Goal: Task Accomplishment & Management: Complete application form

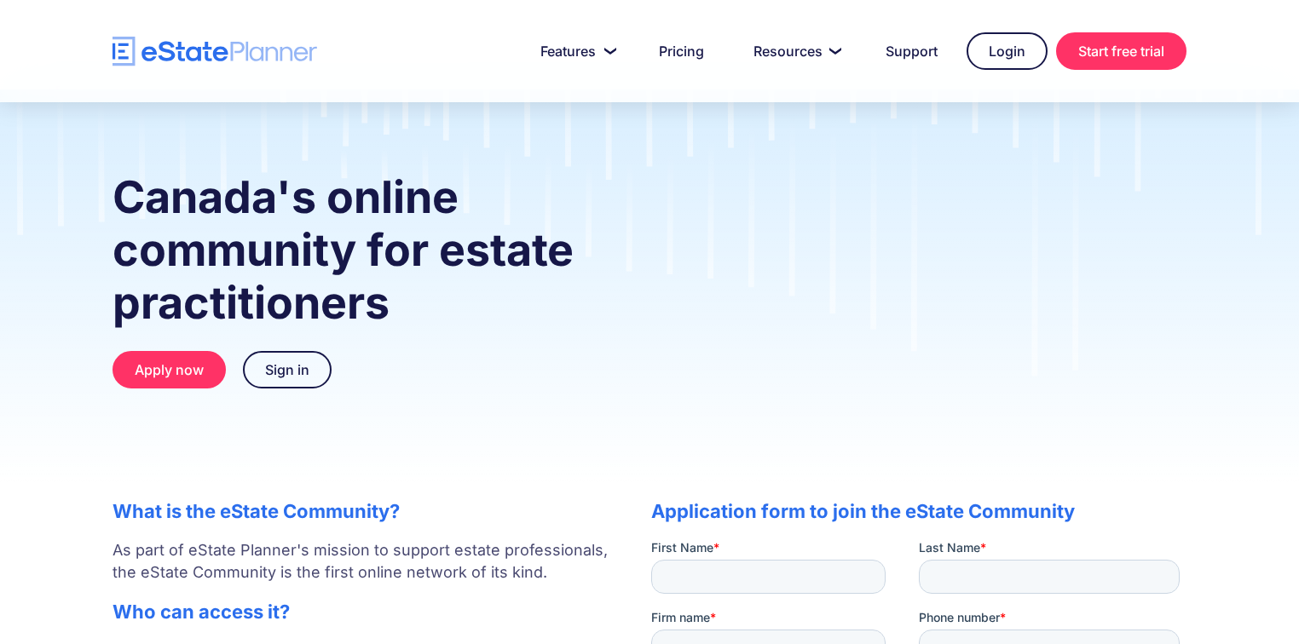
scroll to position [69, 0]
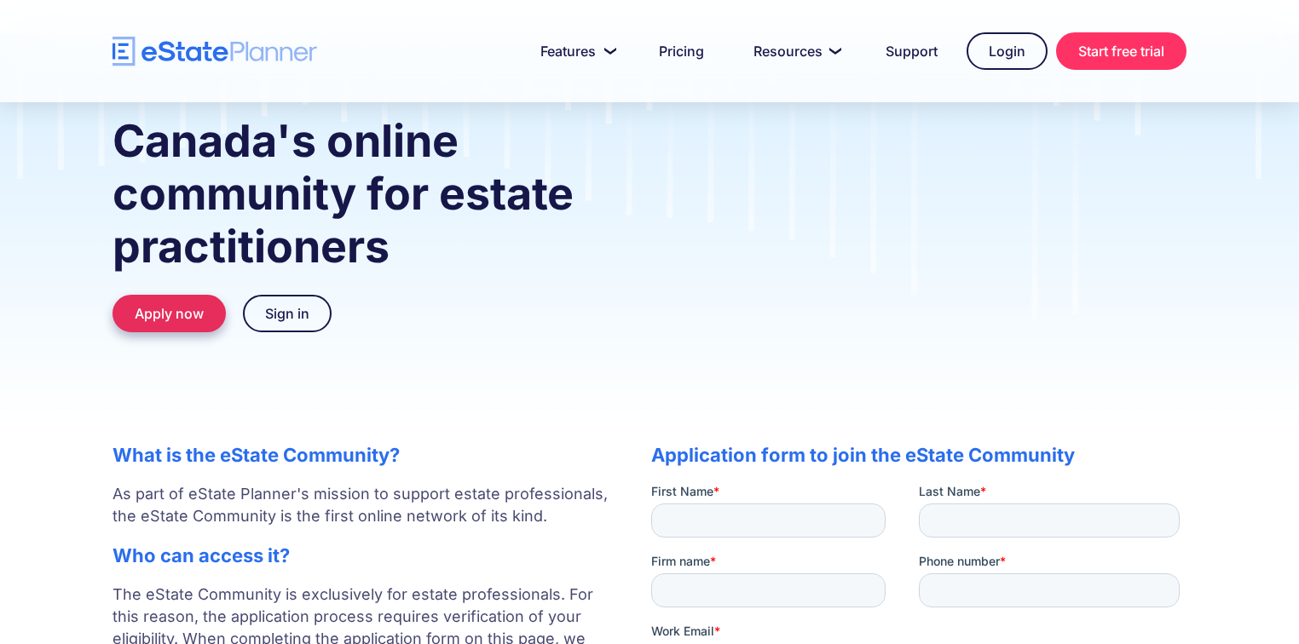
click at [193, 318] on link "Apply now" at bounding box center [168, 313] width 113 height 37
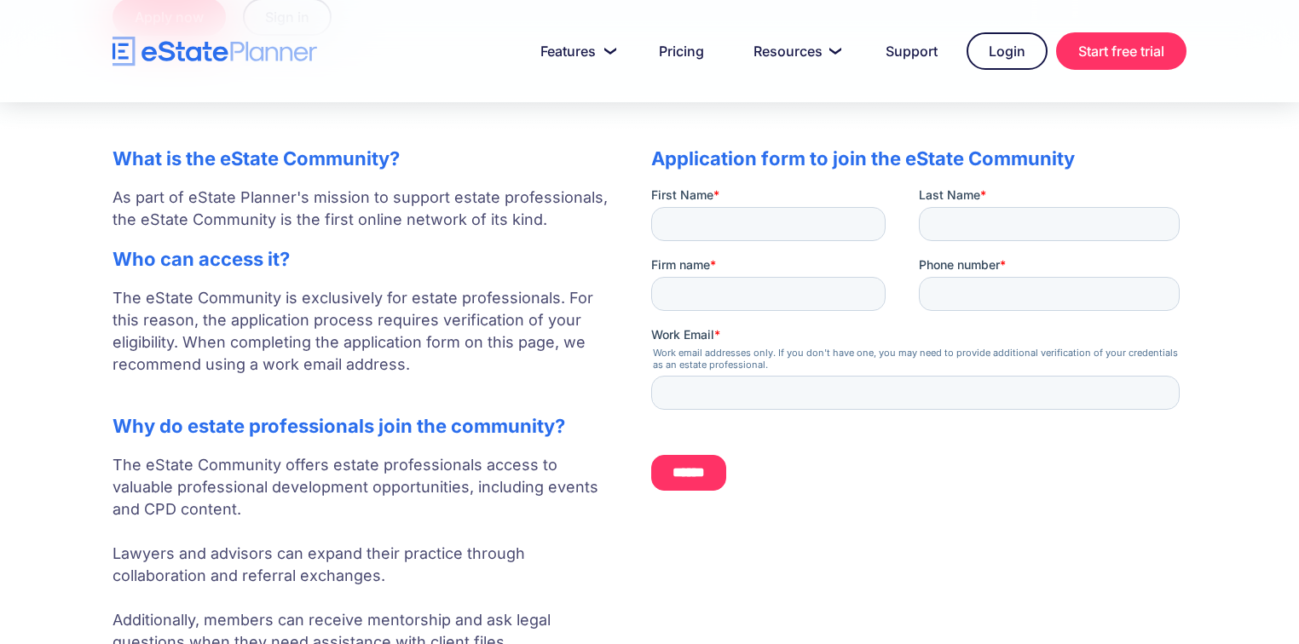
scroll to position [365, 0]
click at [701, 222] on input "First Name *" at bounding box center [768, 224] width 234 height 34
type input "******"
click at [960, 220] on input "Last Name *" at bounding box center [1049, 224] width 261 height 34
type input "***"
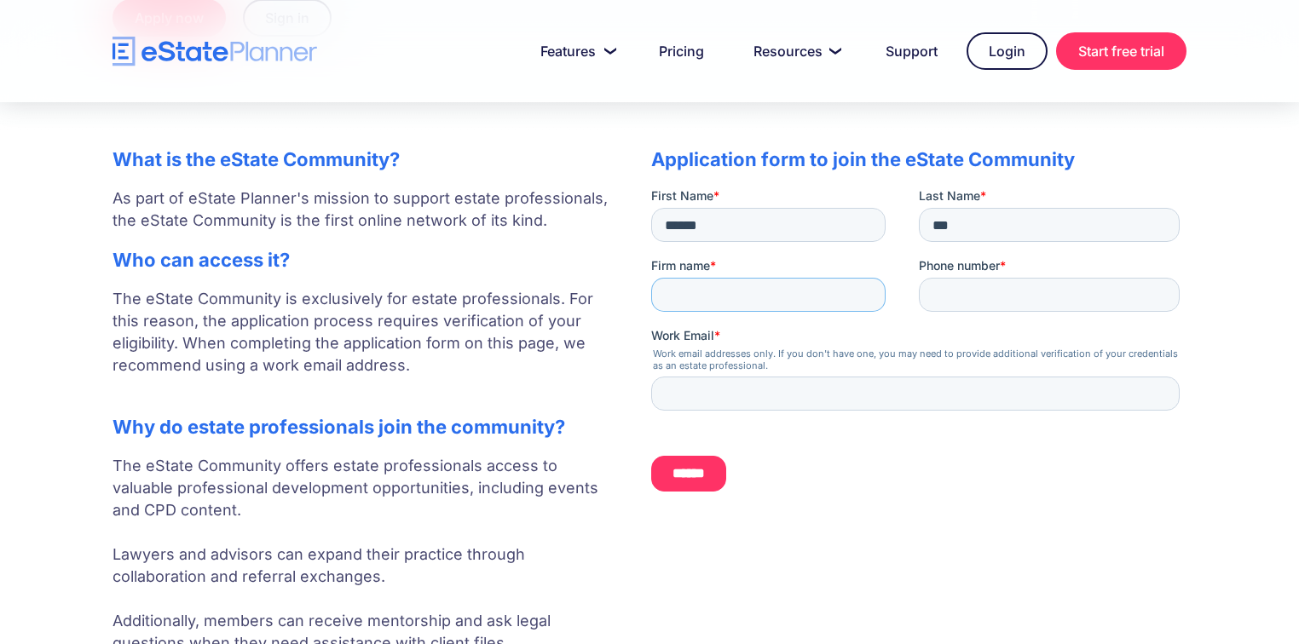
click at [801, 286] on input "Firm name *" at bounding box center [768, 294] width 234 height 34
type input "**********"
click at [988, 296] on input "Phone number *" at bounding box center [1049, 294] width 261 height 34
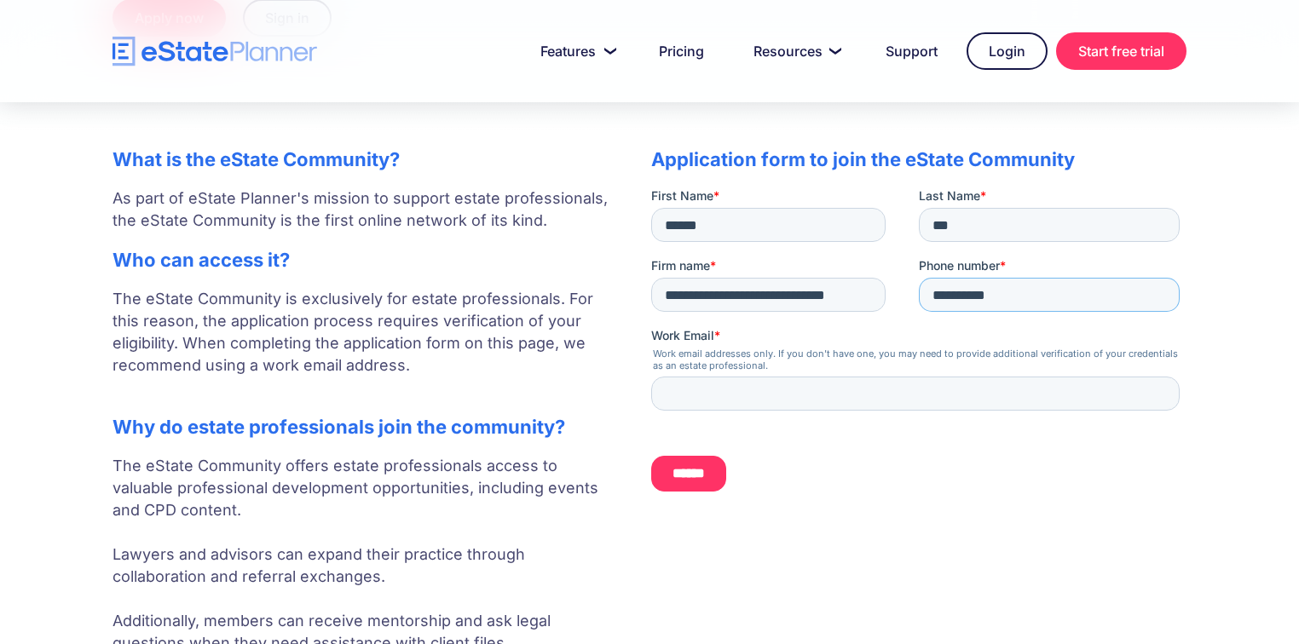
type input "**********"
click at [929, 395] on input "Work Email *" at bounding box center [915, 393] width 528 height 34
type input "**********"
click at [709, 474] on input "******" at bounding box center [688, 473] width 75 height 36
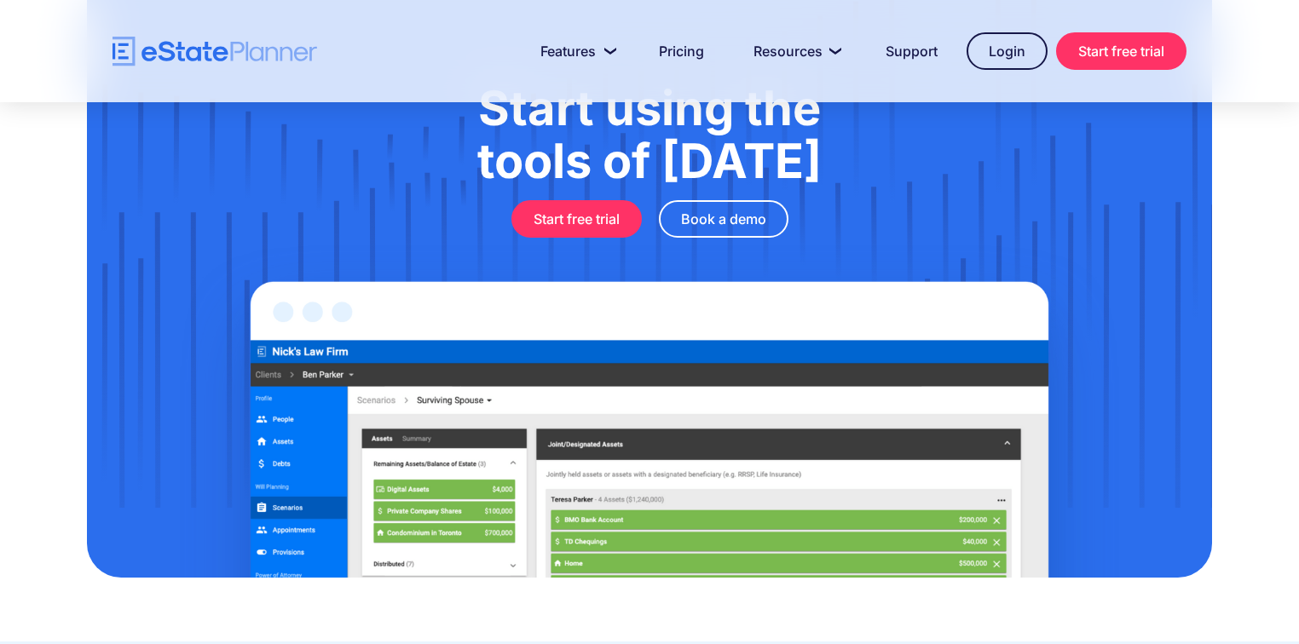
scroll to position [1098, 0]
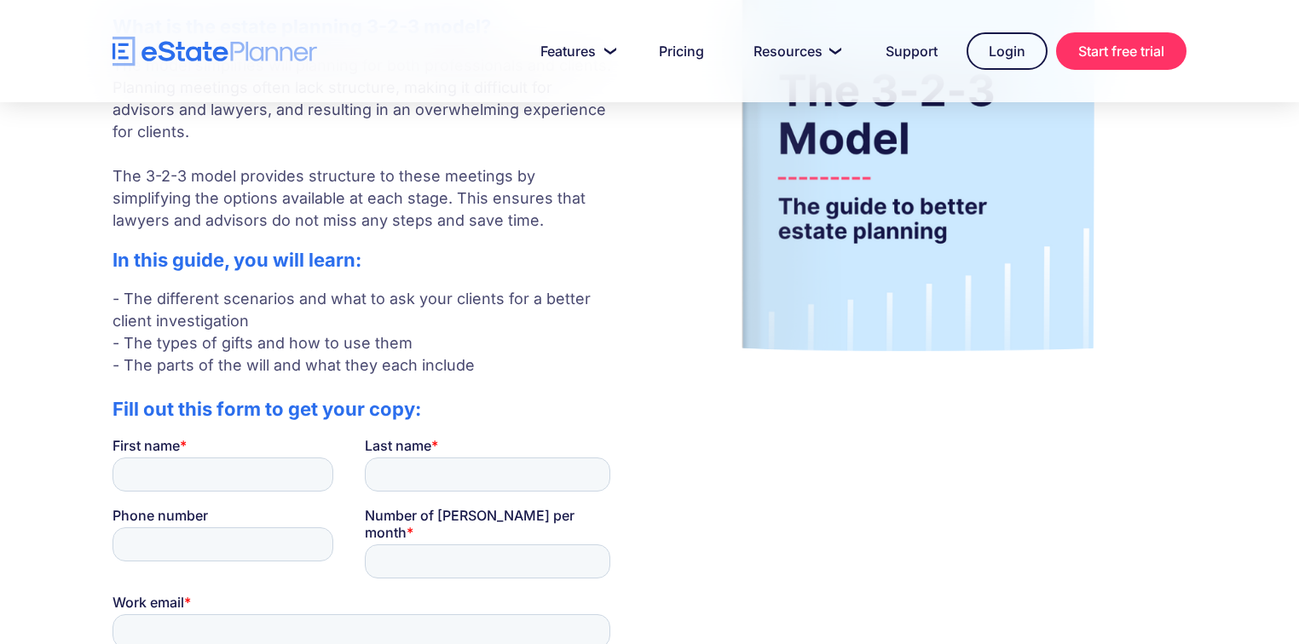
scroll to position [297, 0]
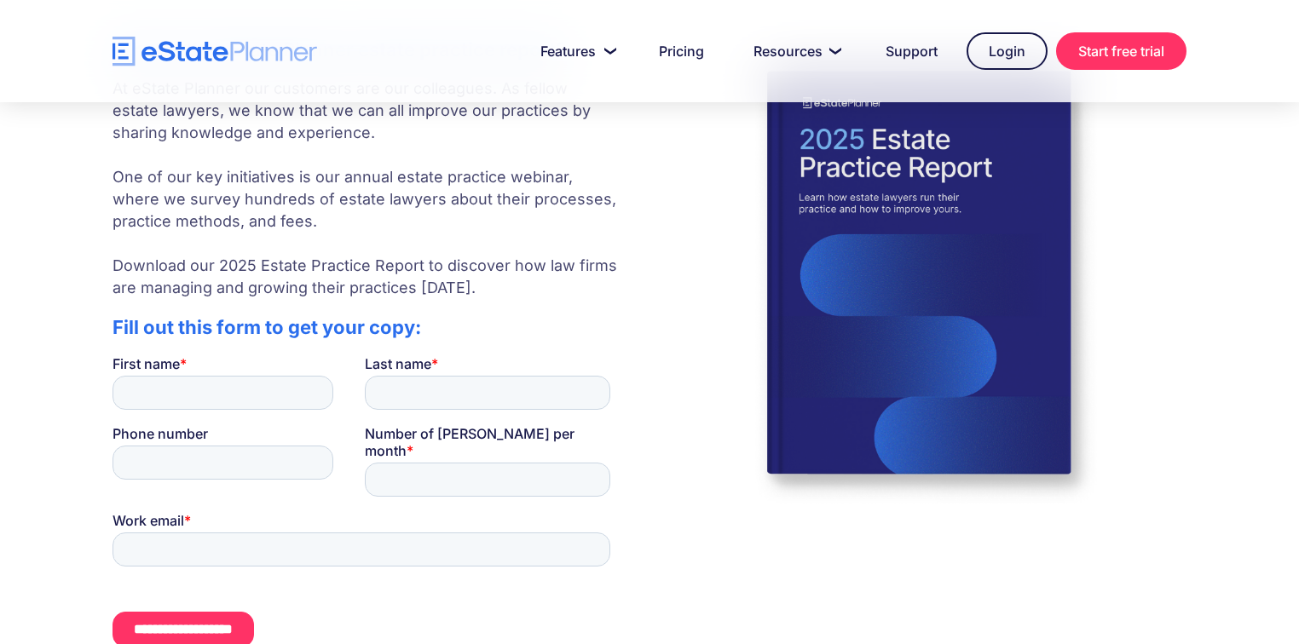
scroll to position [389, 0]
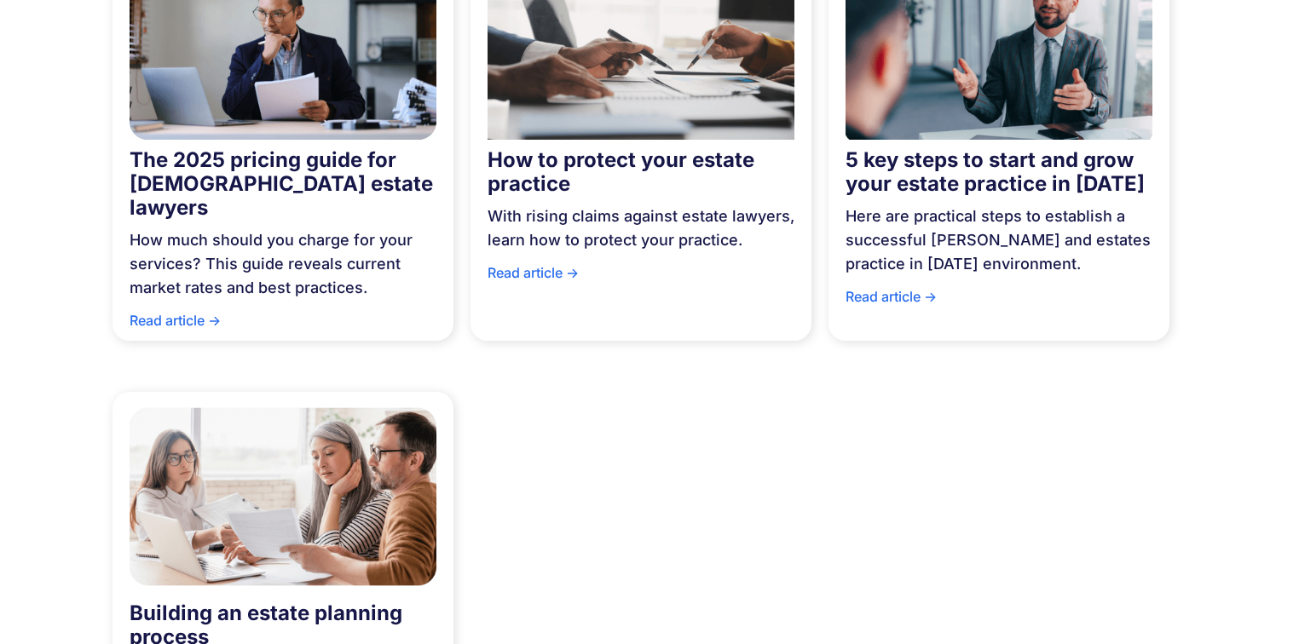
scroll to position [1126, 0]
click at [179, 308] on div "Read article ->" at bounding box center [283, 324] width 307 height 32
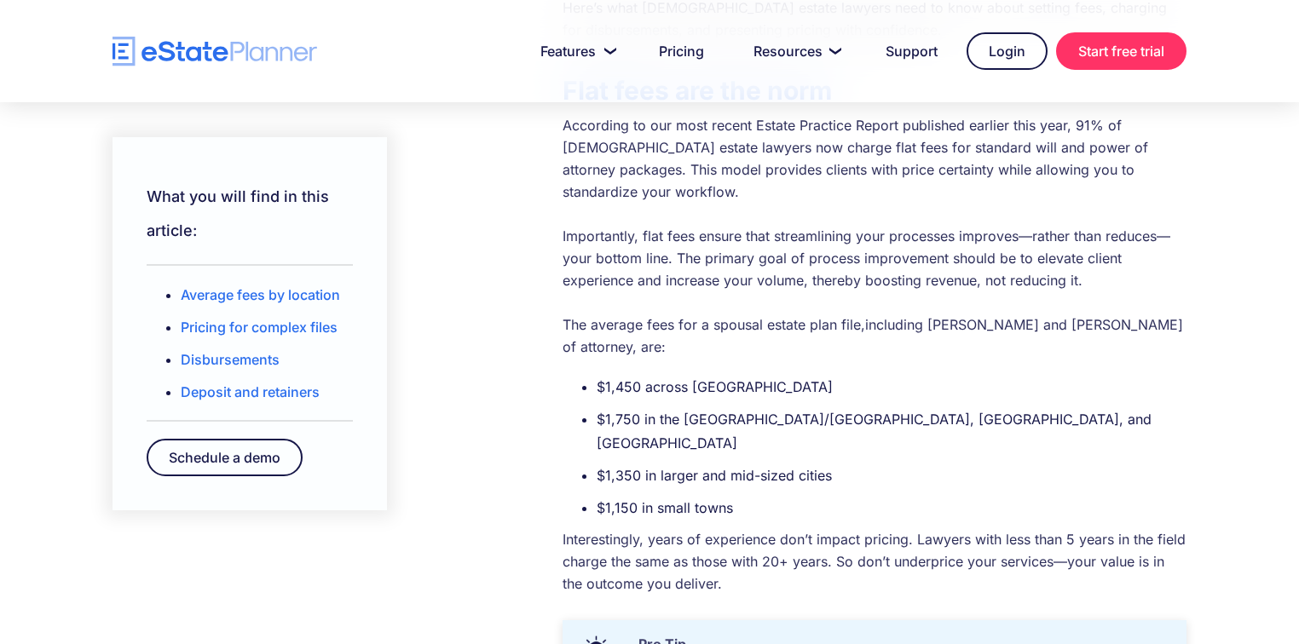
scroll to position [582, 0]
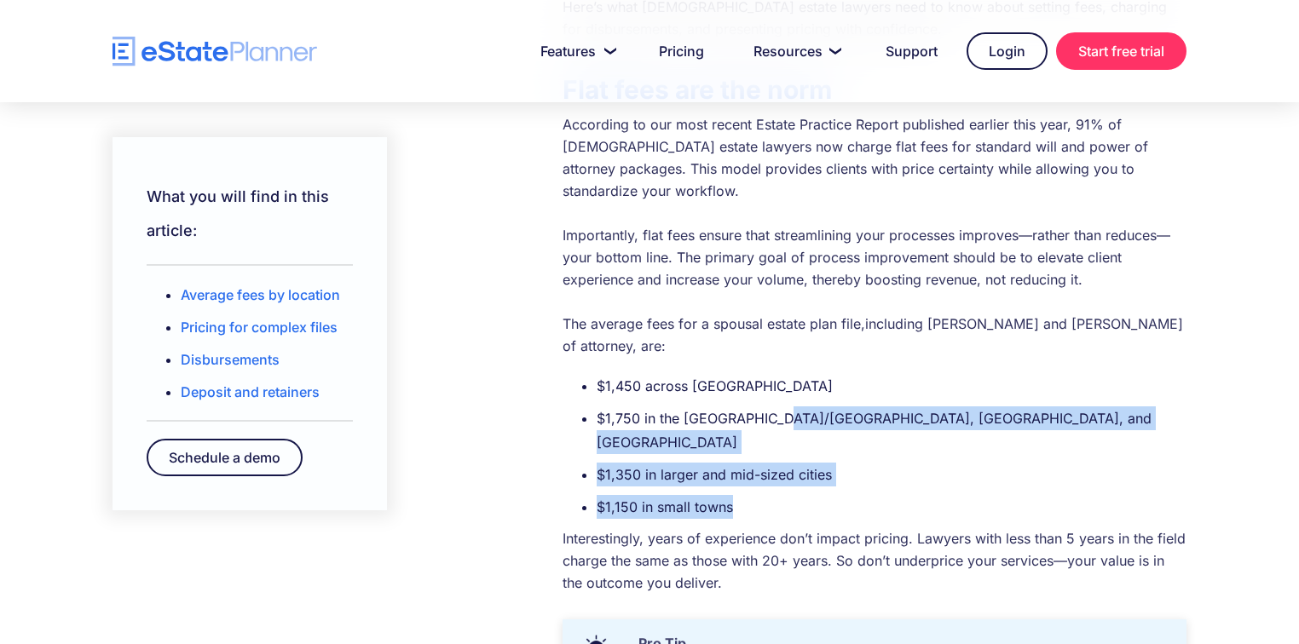
drag, startPoint x: 770, startPoint y: 370, endPoint x: 833, endPoint y: 443, distance: 96.7
click at [833, 443] on ul "$1,450 across Canada $1,750 in the Toronto/GTA, Metro Vancouver, and Calgary $1…" at bounding box center [874, 446] width 624 height 145
click at [965, 495] on li "$1,150 in small towns" at bounding box center [892, 507] width 590 height 24
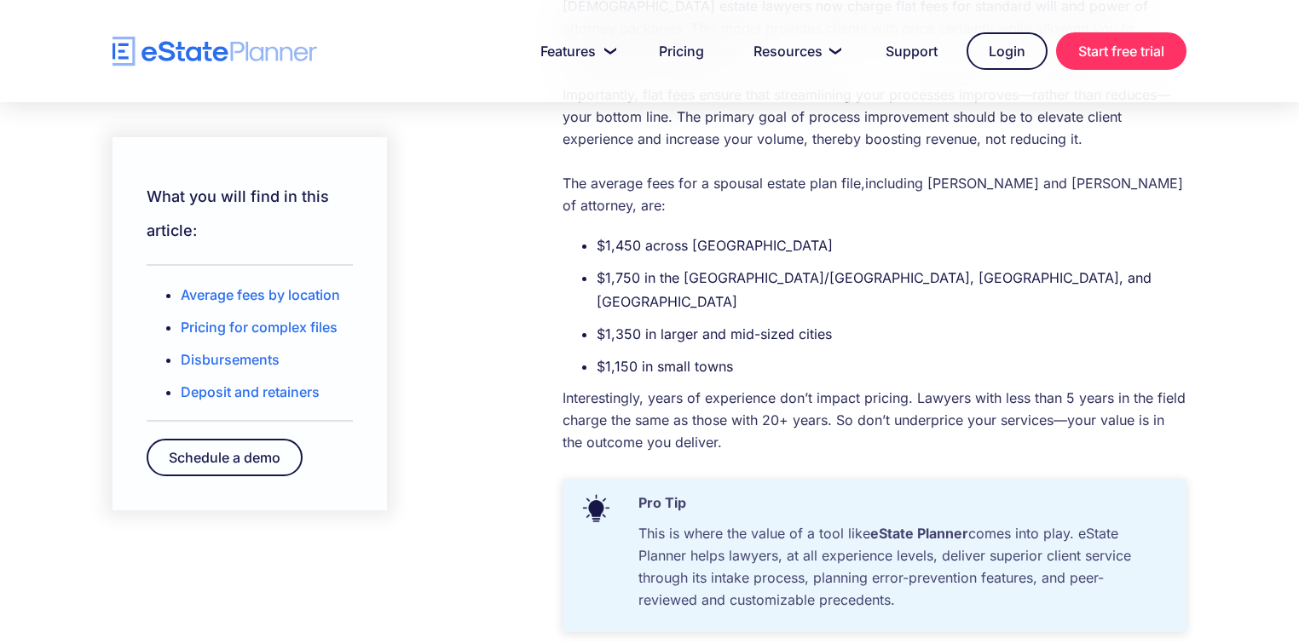
scroll to position [723, 0]
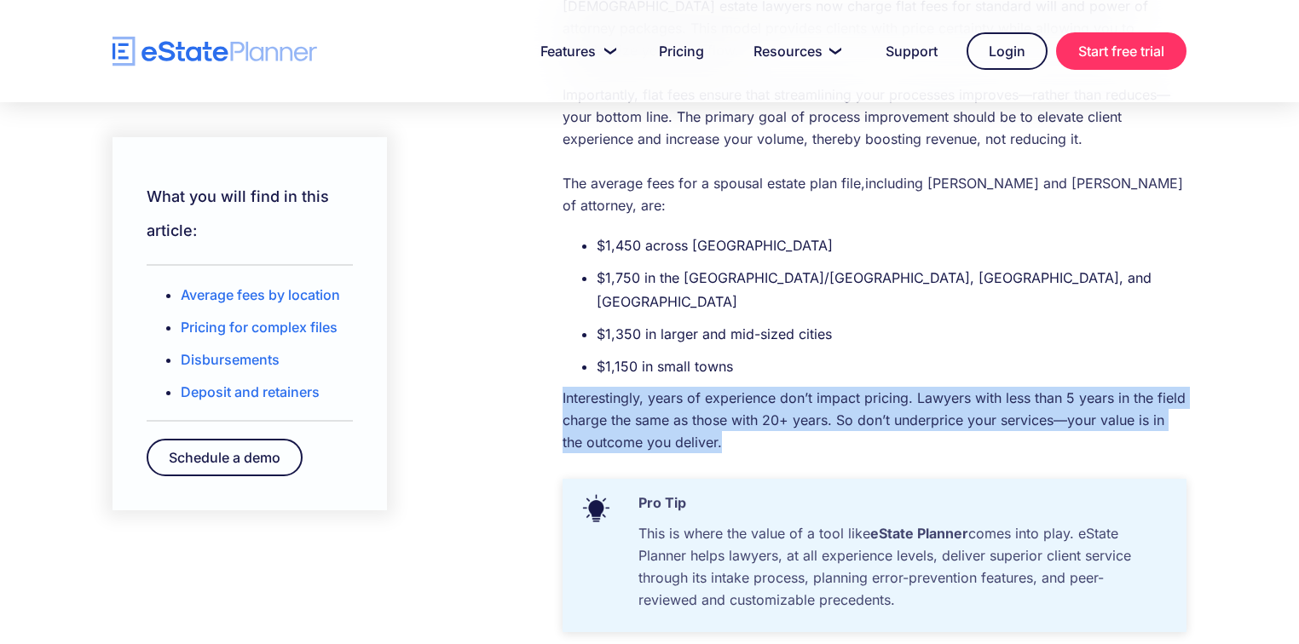
drag, startPoint x: 559, startPoint y: 330, endPoint x: 743, endPoint y: 378, distance: 190.4
click at [818, 387] on p "Interestingly, years of experience don’t impact pricing. Lawyers with less than…" at bounding box center [874, 420] width 624 height 66
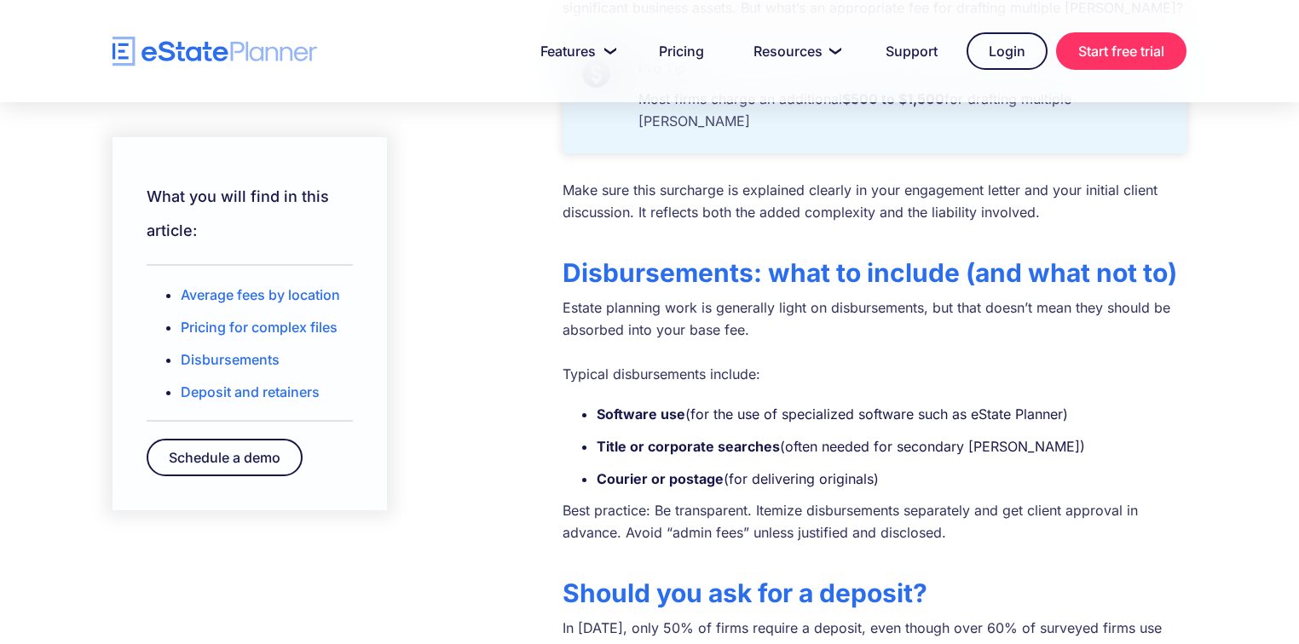
scroll to position [1507, 0]
drag, startPoint x: 598, startPoint y: 292, endPoint x: 893, endPoint y: 358, distance: 302.1
click at [893, 402] on ul "Software use (for the use of specialized software such as eState Planner) Title…" at bounding box center [874, 446] width 624 height 89
click at [896, 467] on li "Courier or postage (for delivering originals)" at bounding box center [892, 479] width 590 height 24
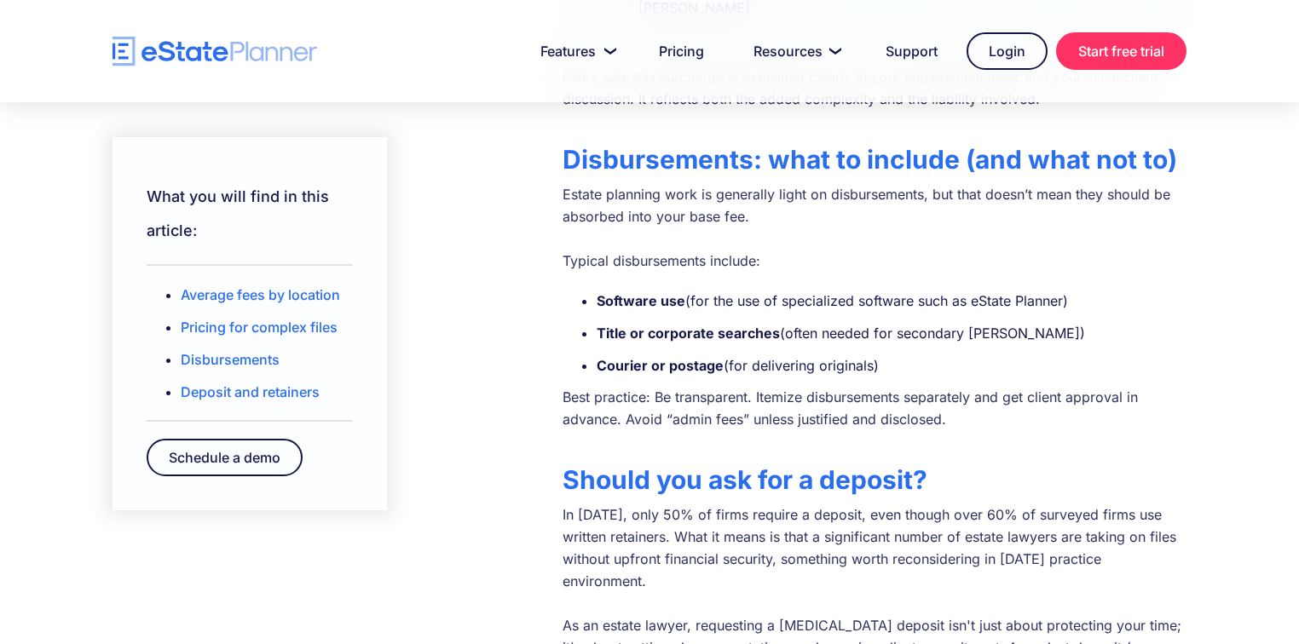
scroll to position [1619, 0]
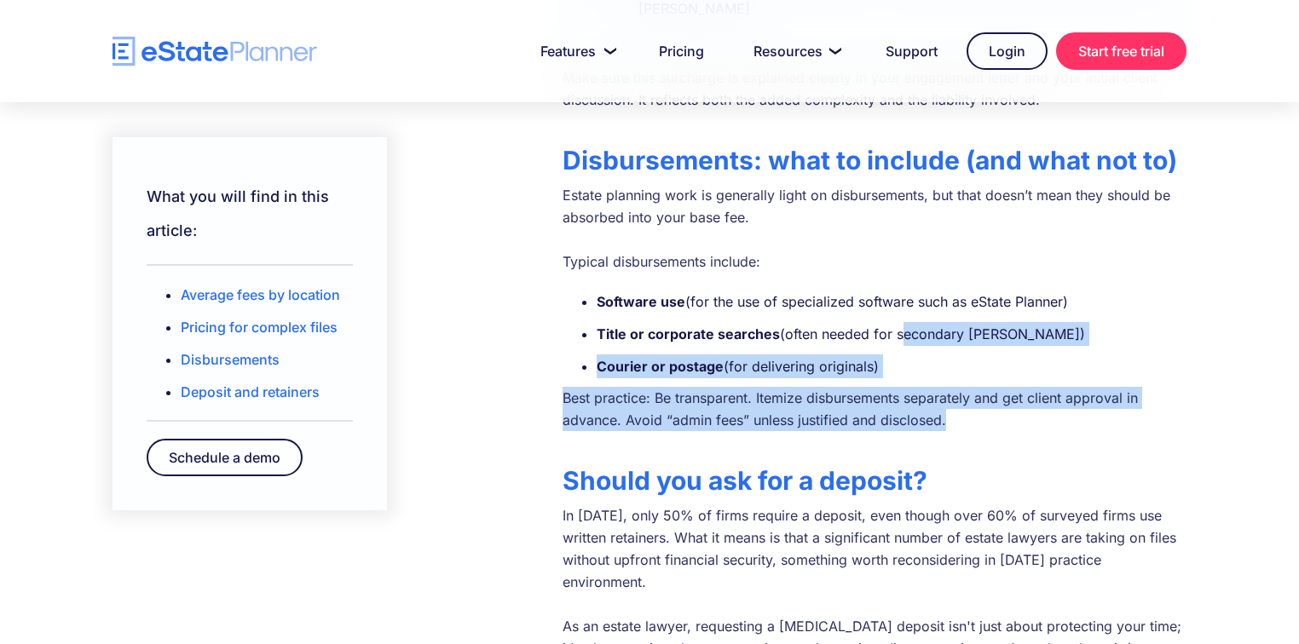
drag, startPoint x: 896, startPoint y: 212, endPoint x: 977, endPoint y: 303, distance: 121.3
click at [977, 303] on div "Whether you’re launching your own estate practice or expanding your services, o…" at bounding box center [874, 200] width 624 height 2704
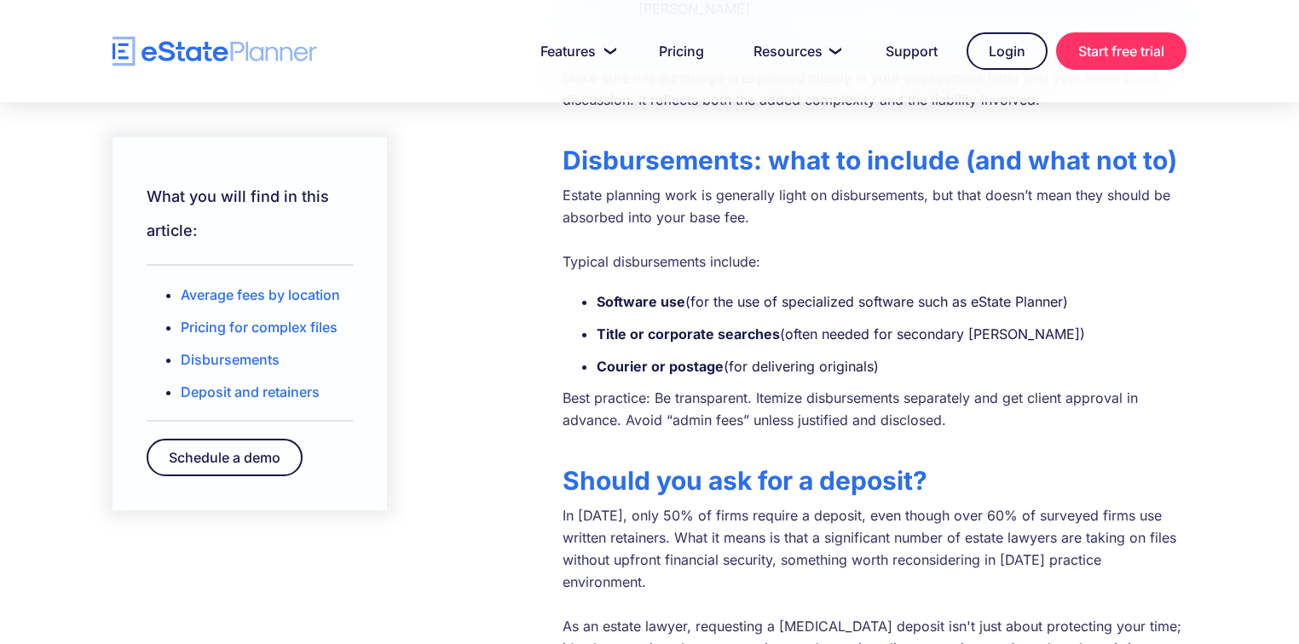
click at [856, 342] on div "Whether you’re launching your own estate practice or expanding your services, o…" at bounding box center [874, 200] width 624 height 2704
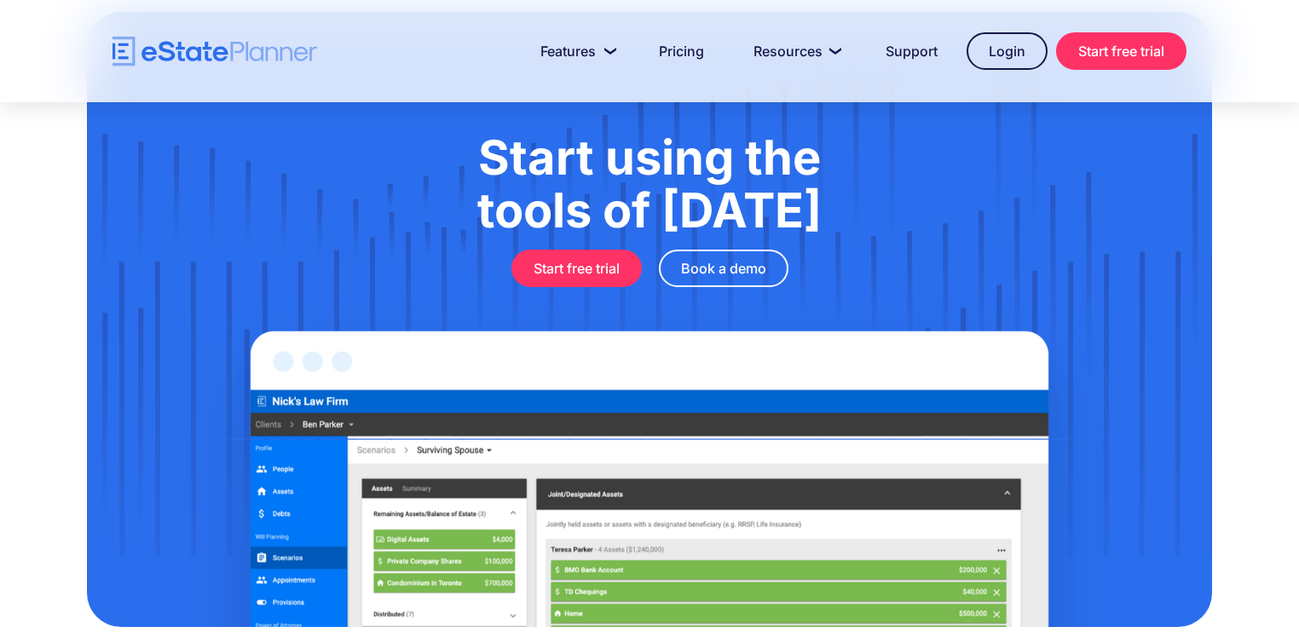
scroll to position [3554, 0]
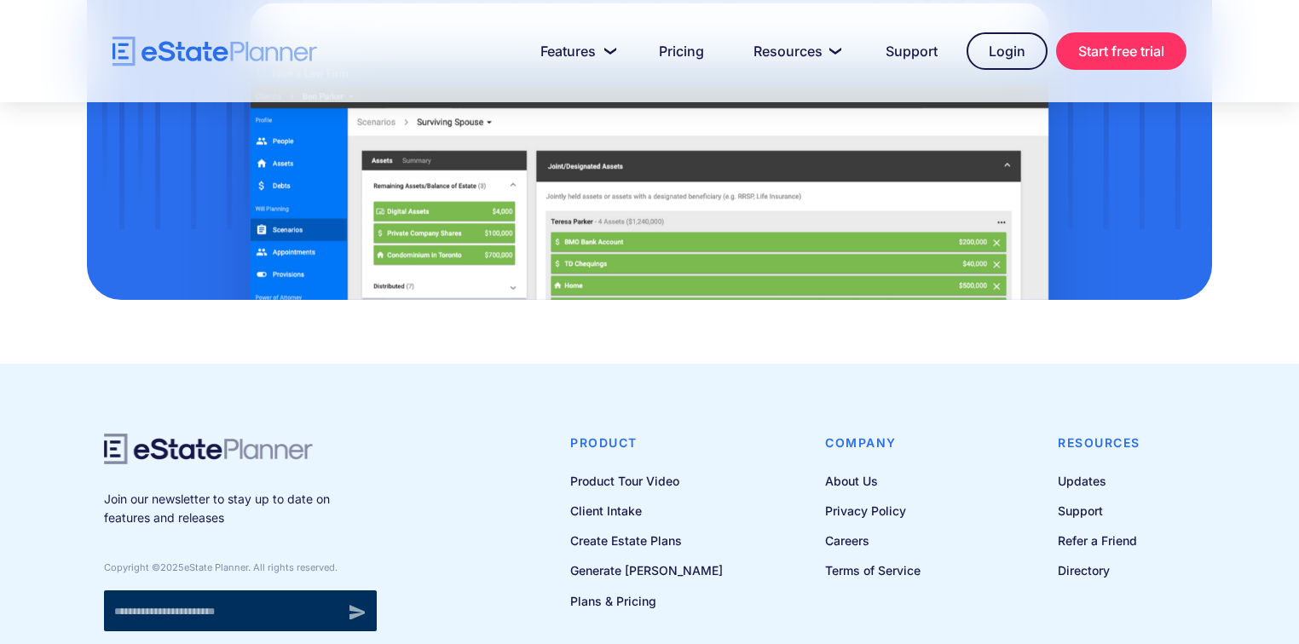
scroll to position [1144, 0]
